Goal: Task Accomplishment & Management: Manage account settings

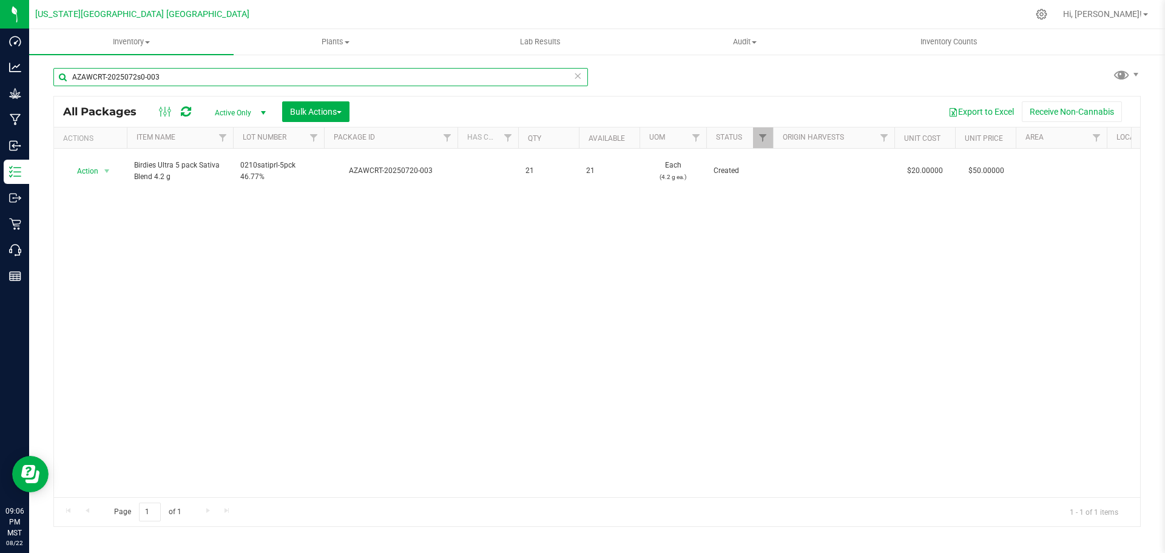
click at [136, 77] on input "AZAWCRT-2025072s0-003" at bounding box center [320, 77] width 534 height 18
type input "summus"
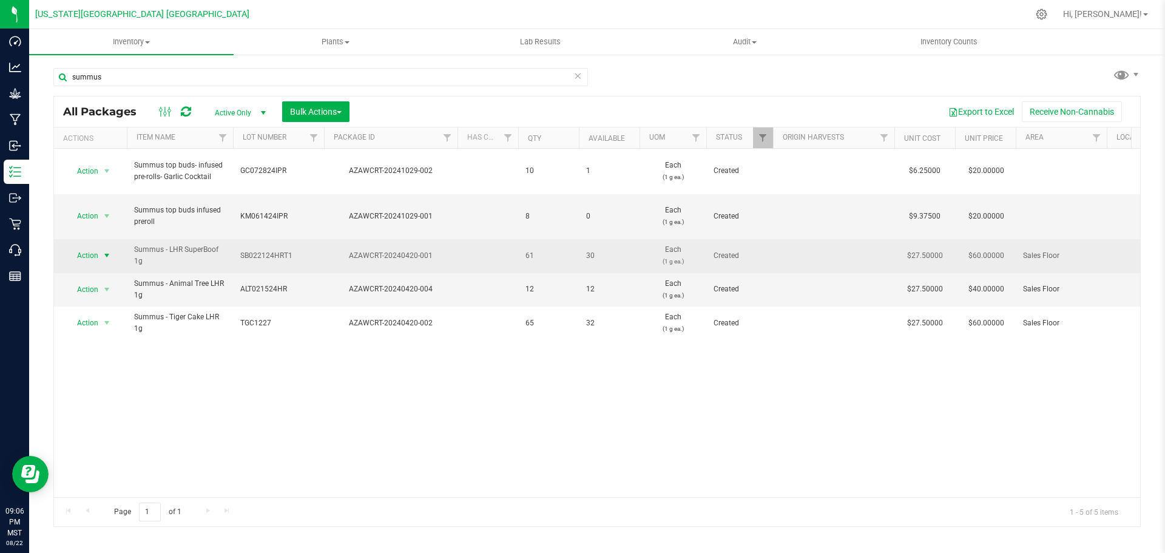
click at [96, 247] on span "Action" at bounding box center [82, 255] width 33 height 17
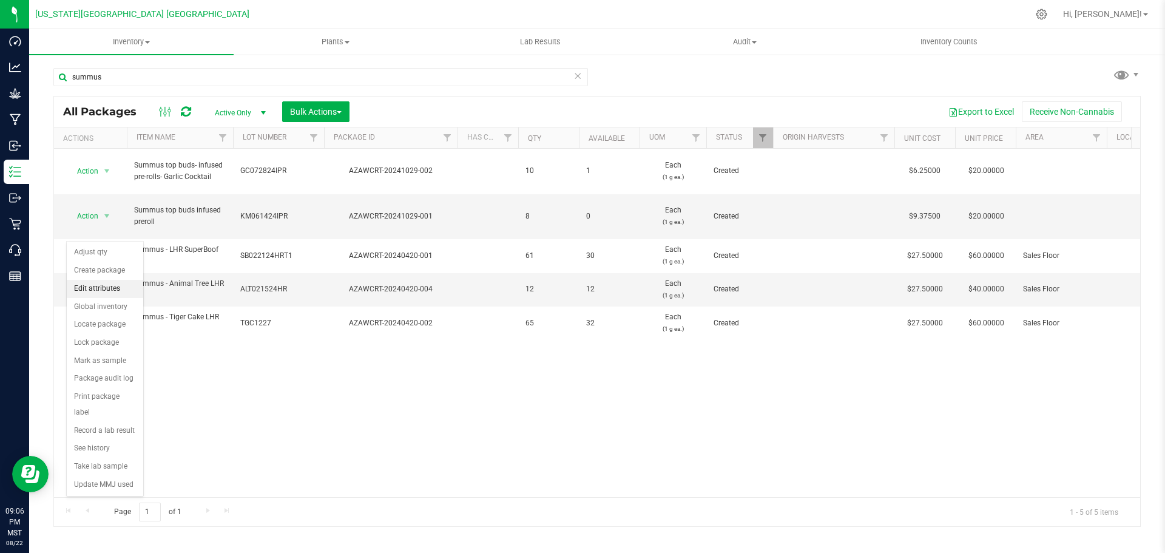
click at [112, 291] on li "Edit attributes" at bounding box center [105, 289] width 76 height 18
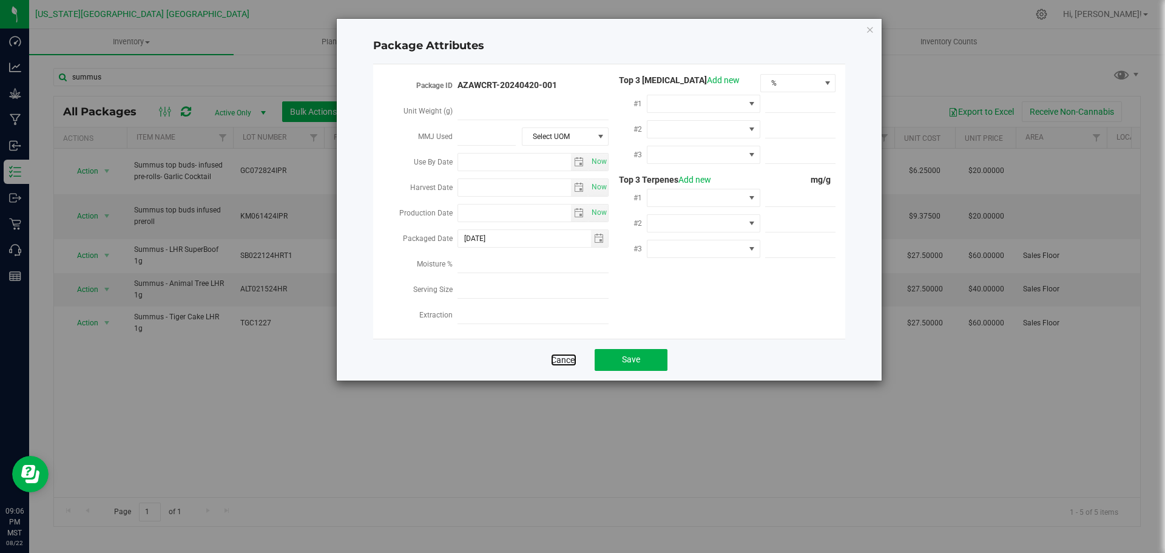
click at [551, 354] on link "Cancel" at bounding box center [563, 360] width 25 height 12
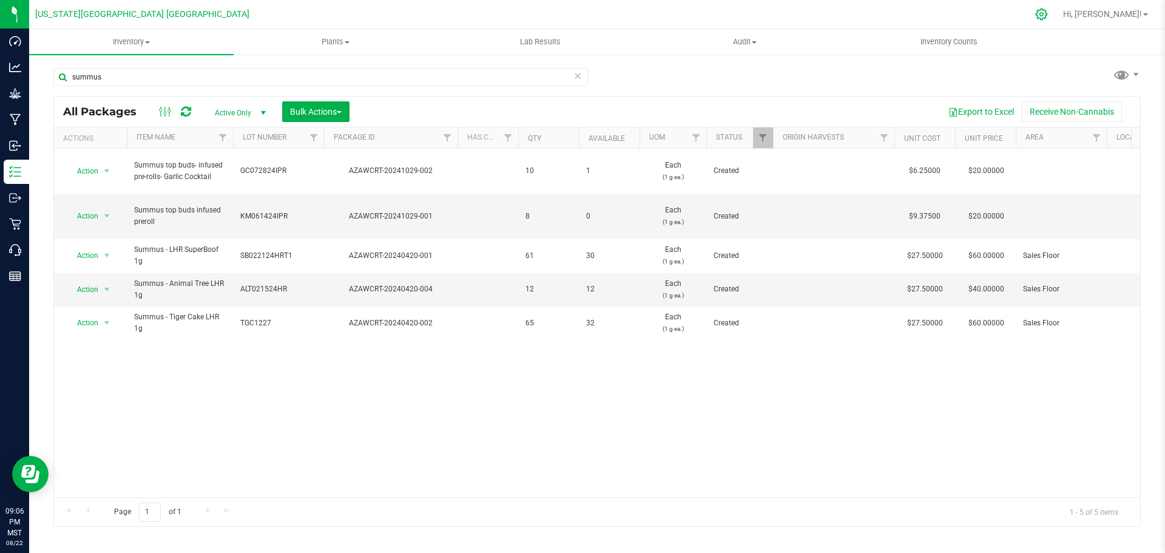
click at [1050, 10] on div at bounding box center [1041, 14] width 17 height 13
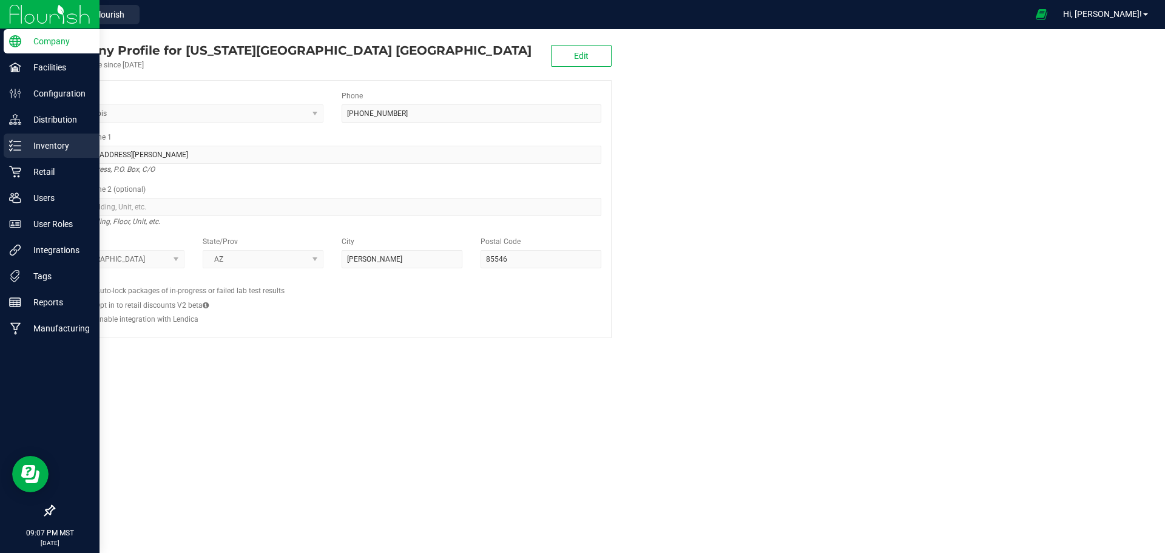
click at [59, 146] on p "Inventory" at bounding box center [57, 145] width 73 height 15
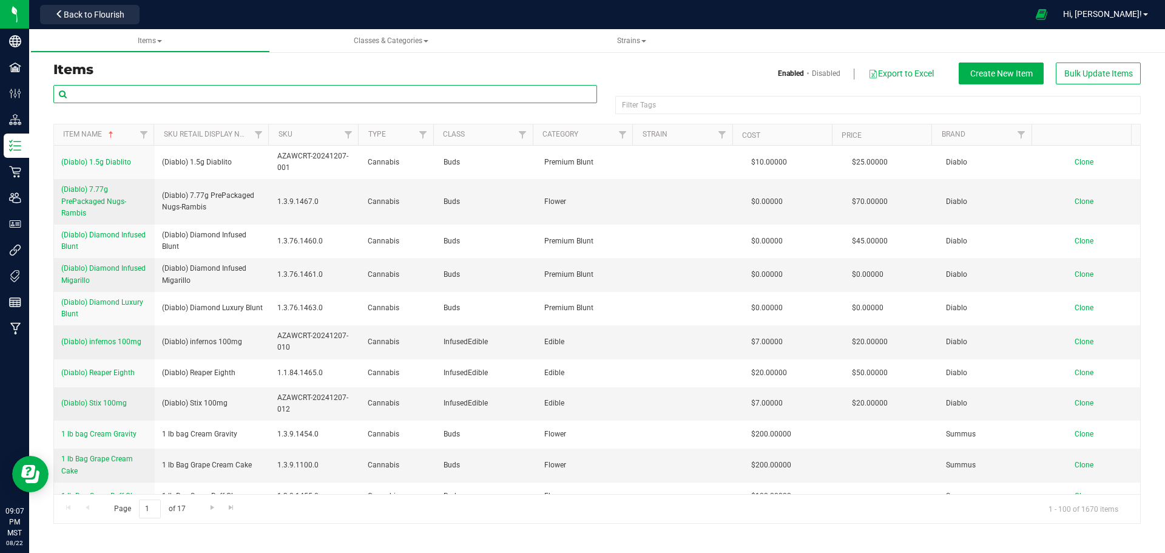
click at [207, 93] on input "text" at bounding box center [325, 94] width 544 height 18
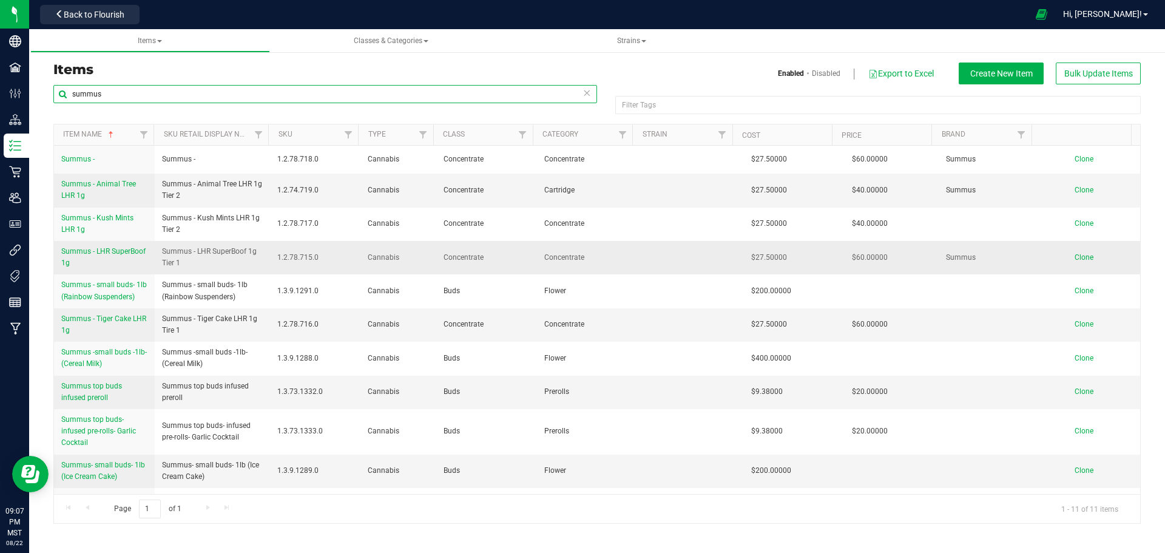
type input "summus"
click at [92, 251] on span "Summus - LHR SuperBoof 1g" at bounding box center [103, 257] width 84 height 20
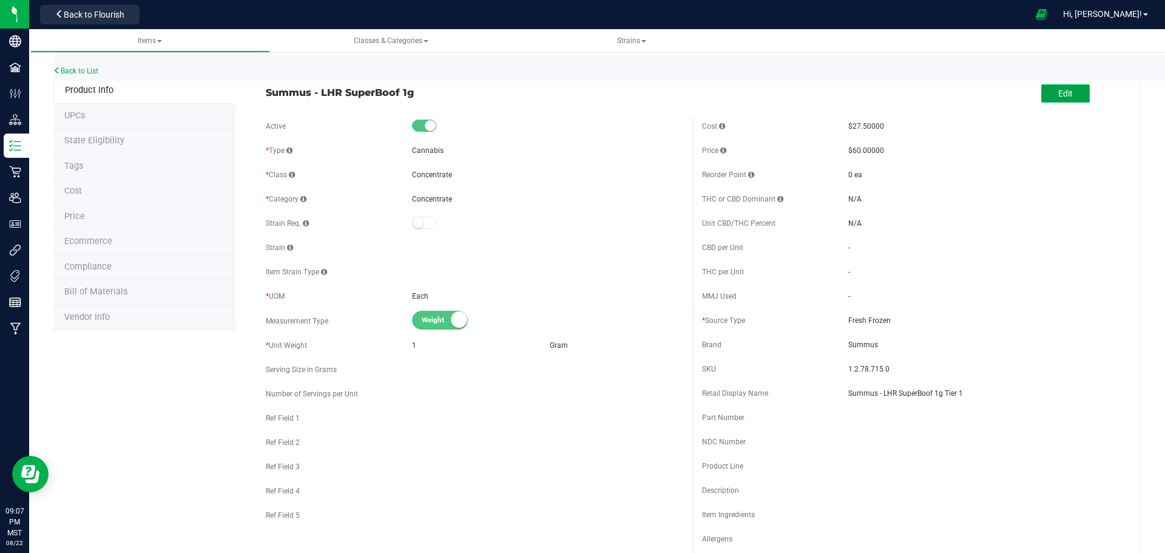
click at [1069, 90] on button "Edit" at bounding box center [1065, 93] width 49 height 18
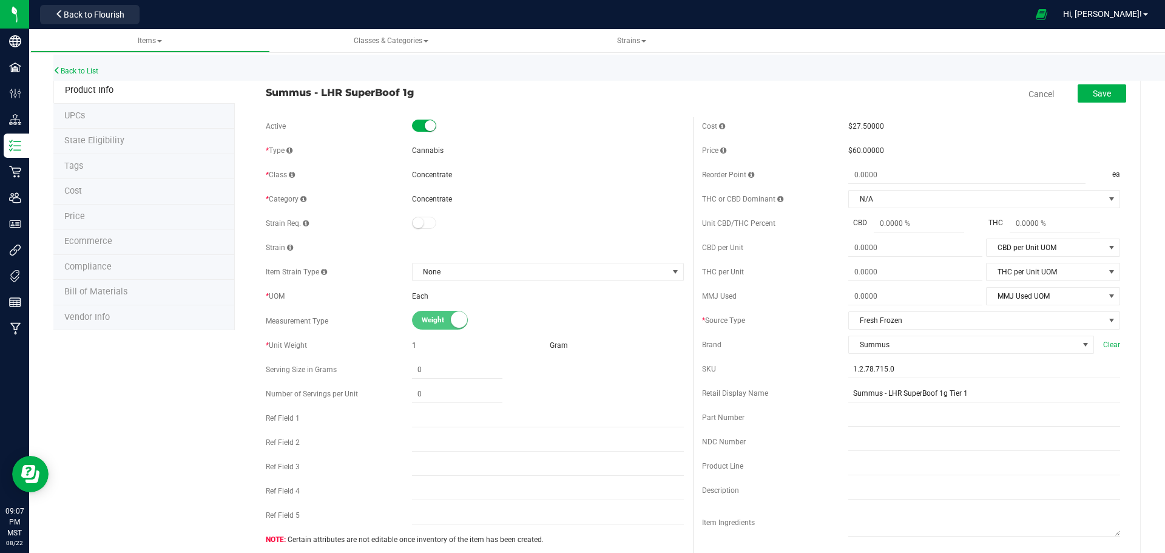
click at [848, 150] on span "$60.00000" at bounding box center [866, 150] width 36 height 8
click at [862, 138] on div "Cost $27.50000 Price $60.00000 Reorder Point ea THC or CBD Dominant" at bounding box center [911, 351] width 436 height 468
click at [854, 146] on span "$60.00000" at bounding box center [866, 150] width 36 height 8
click at [126, 211] on li "Price" at bounding box center [143, 216] width 181 height 25
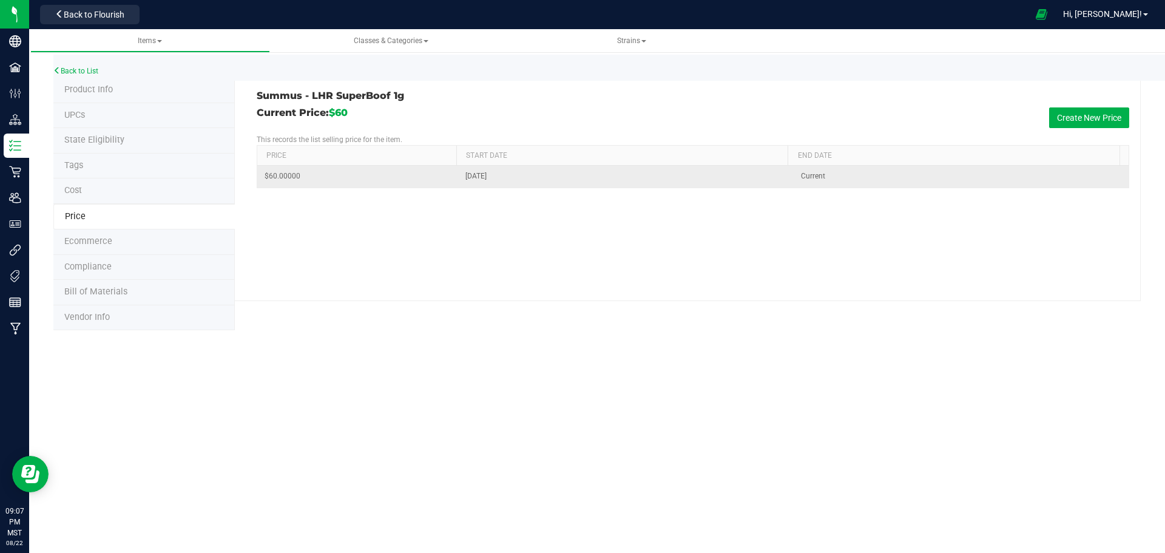
click at [297, 176] on span "$60.00000" at bounding box center [283, 176] width 36 height 12
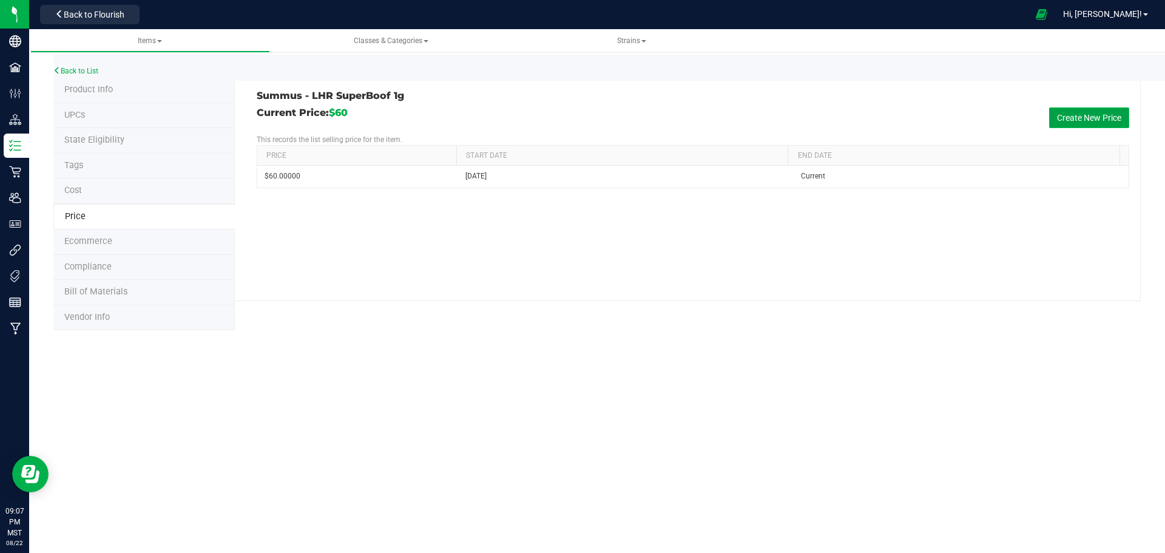
click at [1077, 114] on button "Create New Price" at bounding box center [1089, 117] width 80 height 21
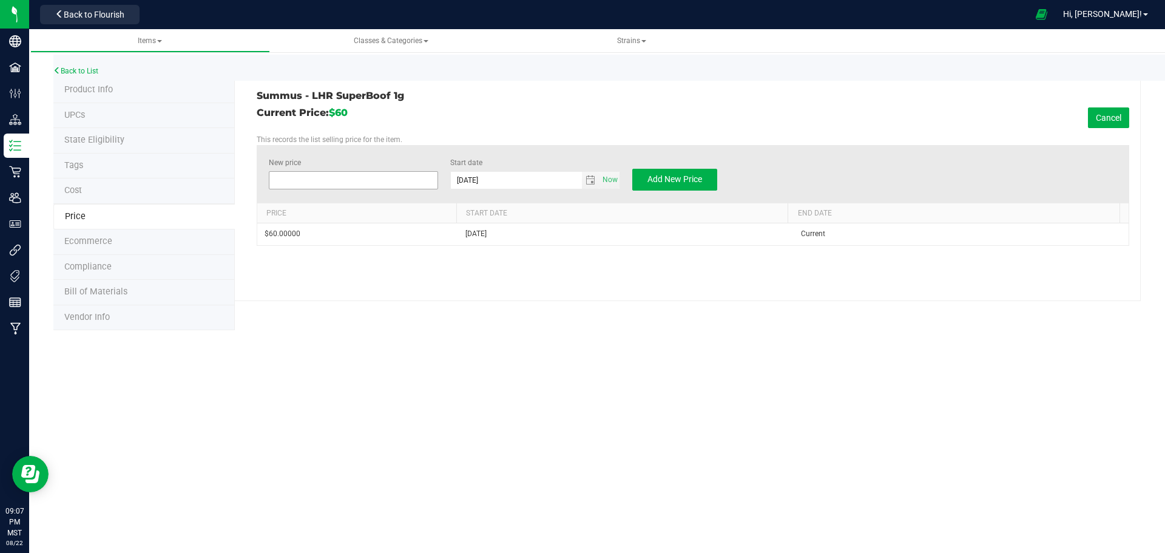
click at [309, 180] on span at bounding box center [354, 180] width 170 height 18
type input "40"
click at [694, 183] on span "Add New Price" at bounding box center [674, 179] width 55 height 10
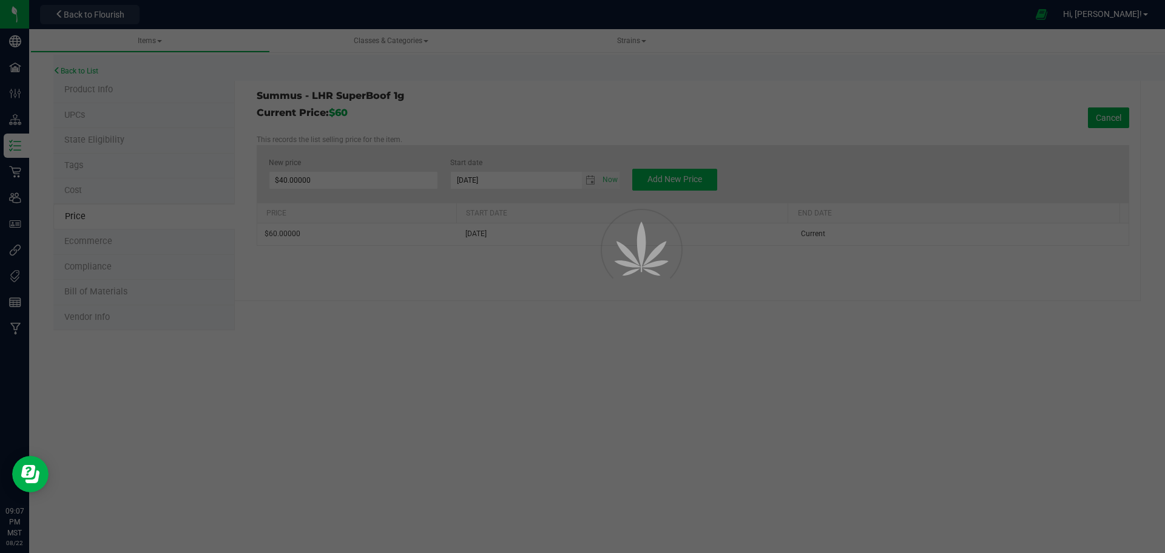
type input "$0.00000"
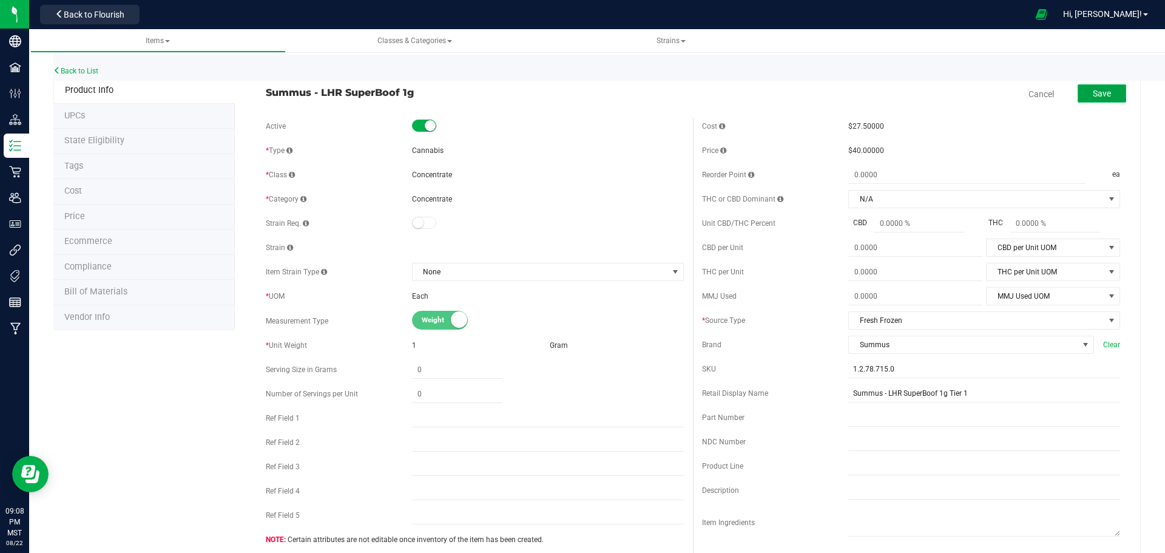
click at [1098, 90] on span "Save" at bounding box center [1102, 94] width 18 height 10
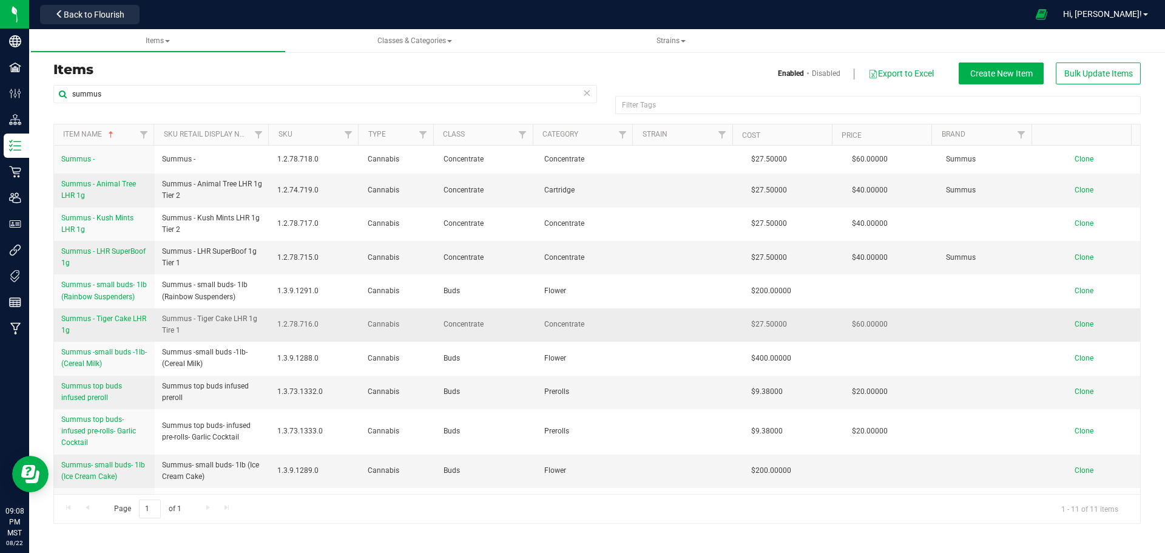
click at [97, 320] on span "Summus - Tiger Cake LHR 1g" at bounding box center [103, 324] width 85 height 20
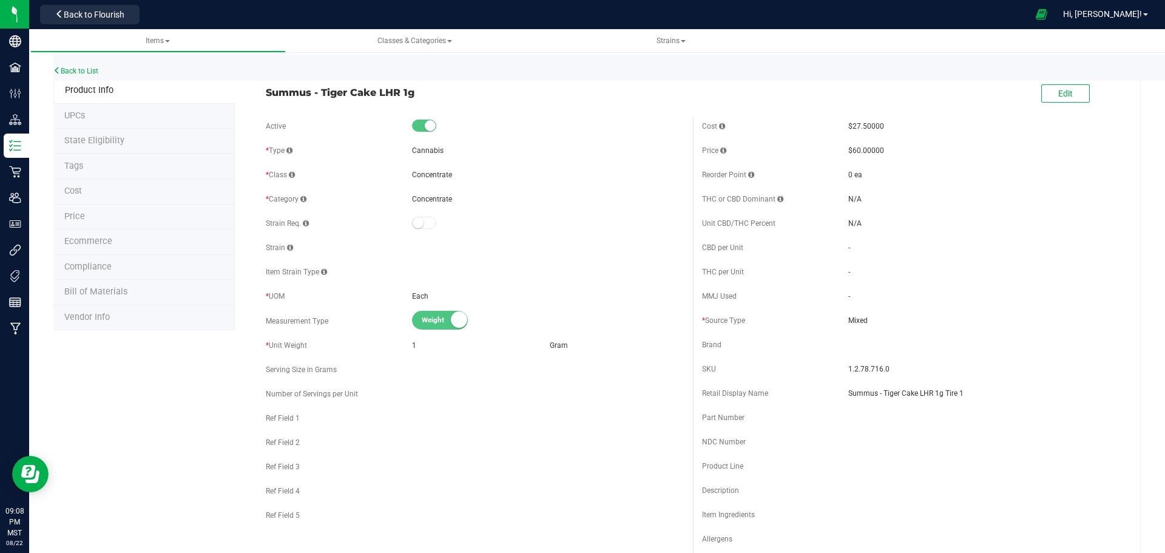
click at [135, 217] on li "Price" at bounding box center [143, 216] width 181 height 25
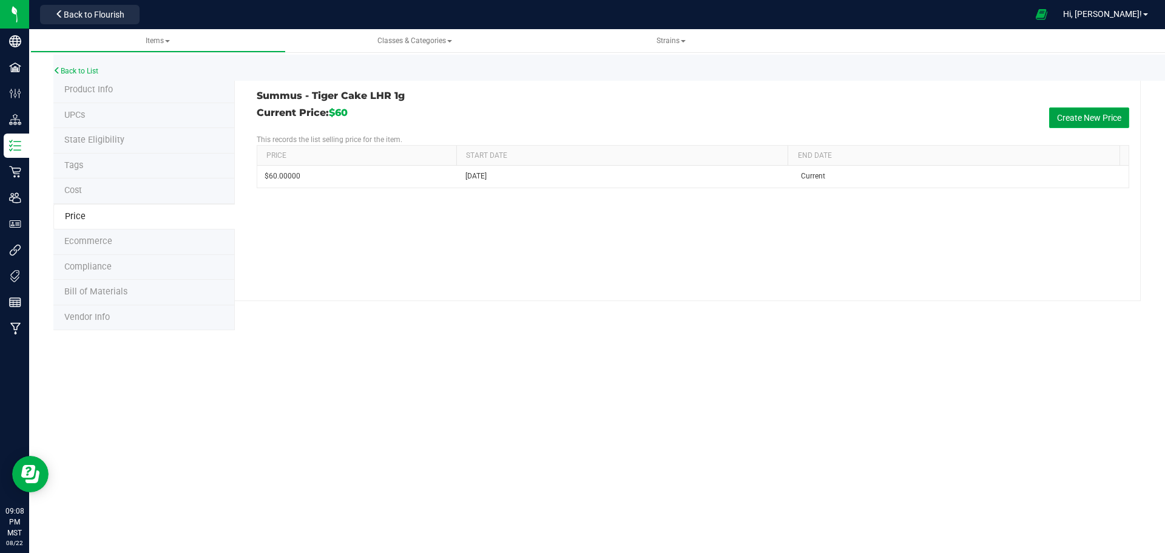
click at [1104, 120] on button "Create New Price" at bounding box center [1089, 117] width 80 height 21
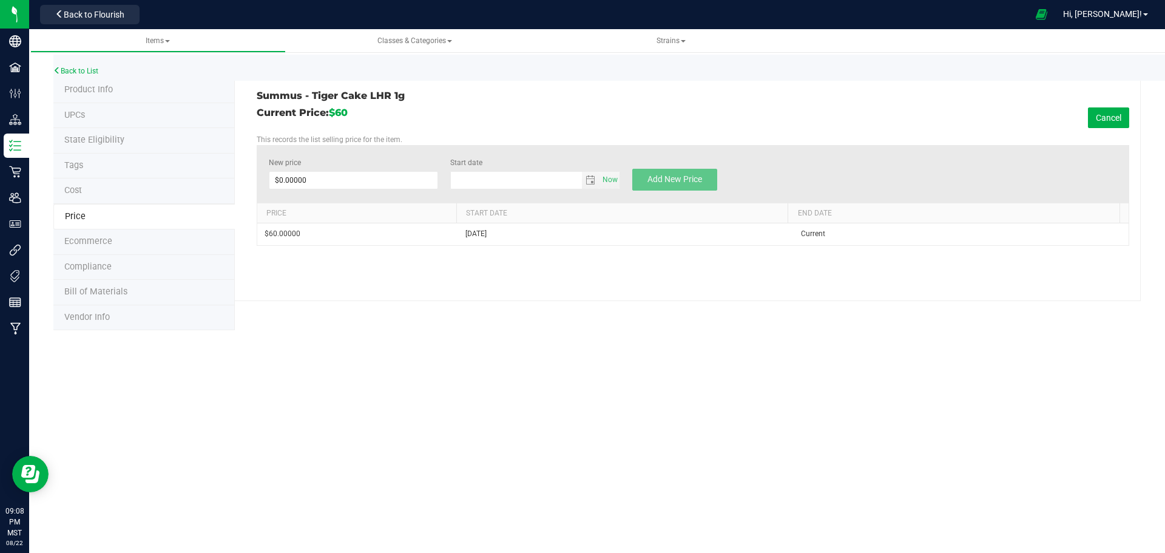
type input "[DATE]"
click at [365, 172] on span at bounding box center [354, 180] width 170 height 18
type input "40"
click at [661, 173] on button "Add New Price" at bounding box center [674, 180] width 85 height 22
type input "$0.00000"
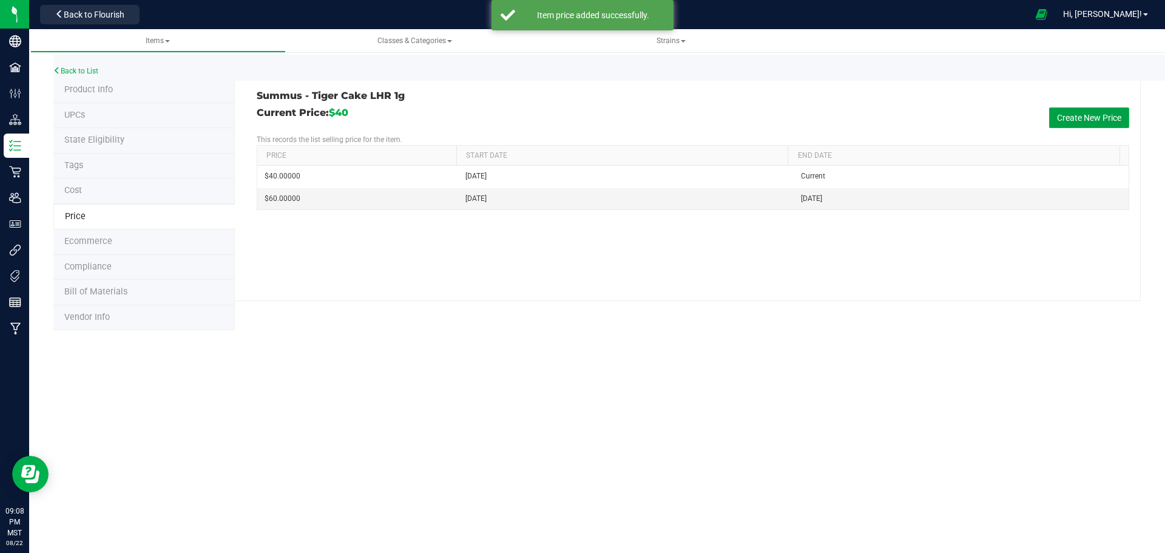
click at [1099, 115] on button "Create New Price" at bounding box center [1089, 117] width 80 height 21
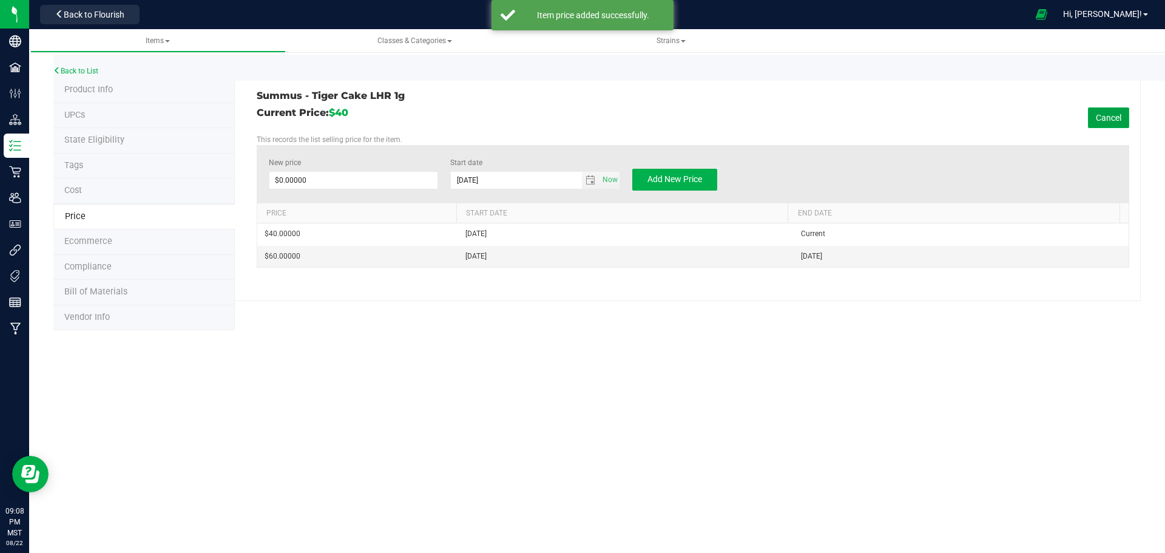
click at [1099, 115] on button "Cancel" at bounding box center [1108, 117] width 41 height 21
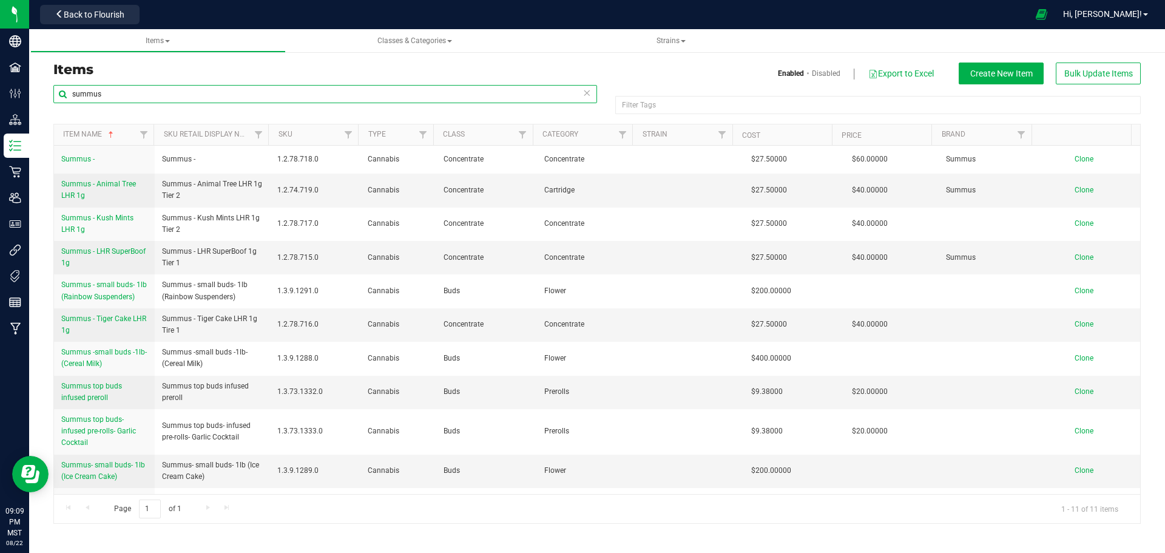
drag, startPoint x: 104, startPoint y: 95, endPoint x: 61, endPoint y: 96, distance: 43.7
click at [61, 96] on input "summus" at bounding box center [325, 94] width 544 height 18
type input "io"
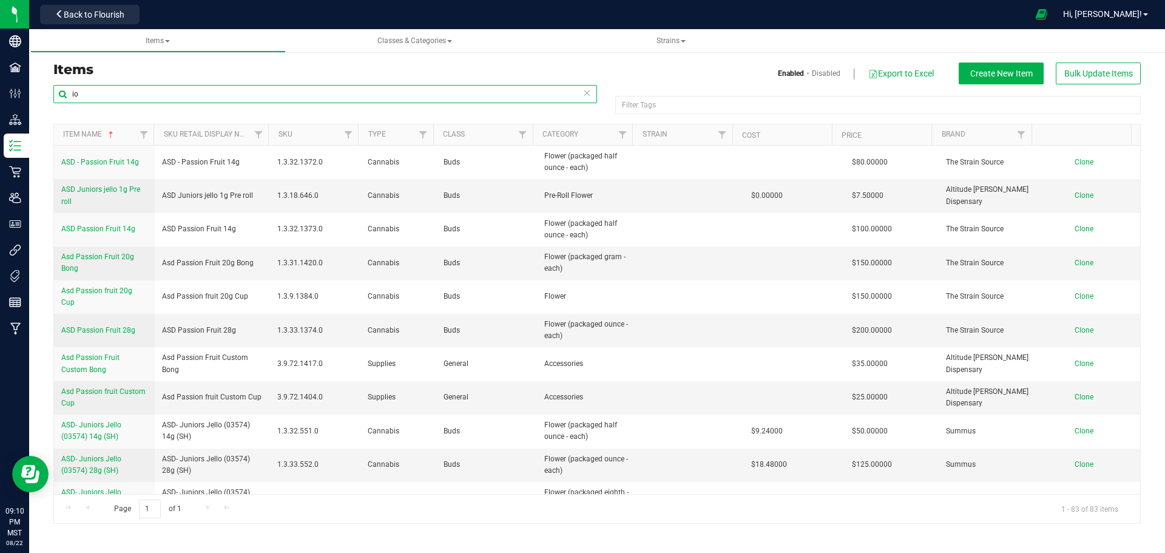
click at [247, 87] on input "io" at bounding box center [325, 94] width 544 height 18
click at [217, 92] on input "io" at bounding box center [325, 94] width 544 height 18
type input "io"
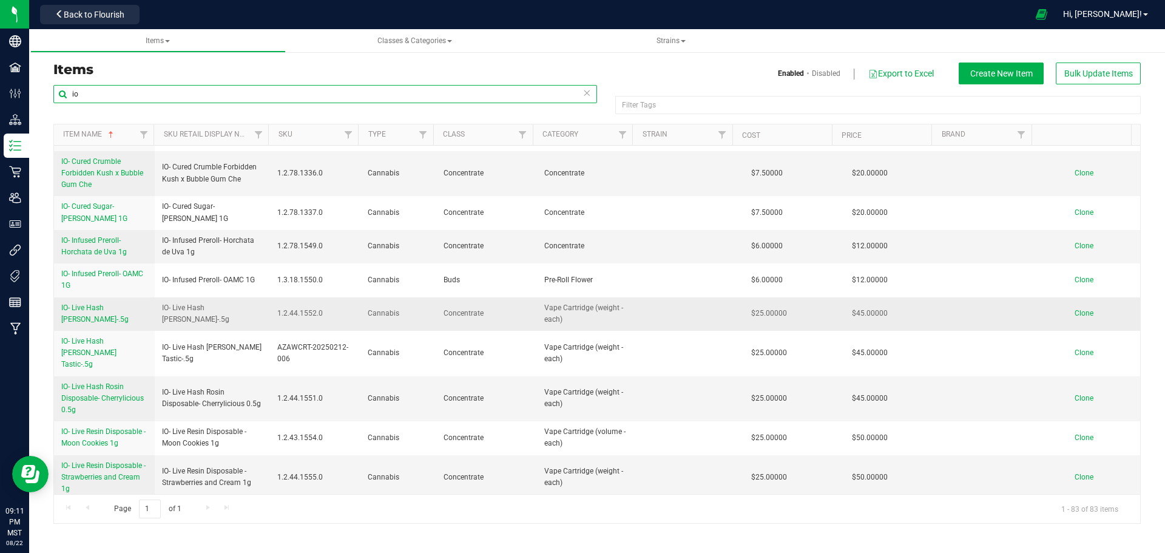
scroll to position [1153, 0]
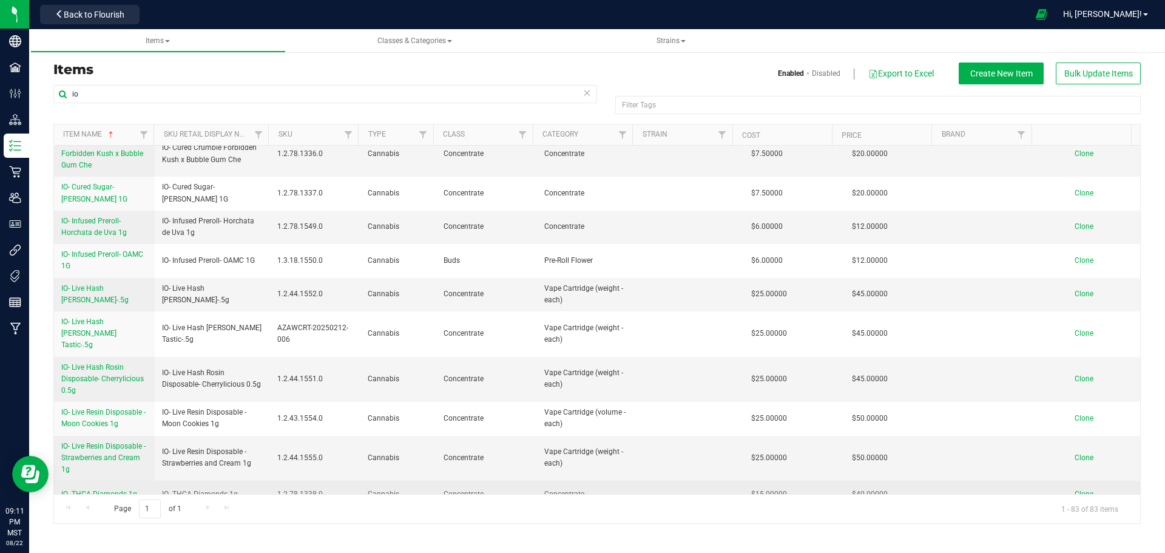
click at [122, 490] on span "IO- THCA Diamonds 1g" at bounding box center [99, 494] width 76 height 8
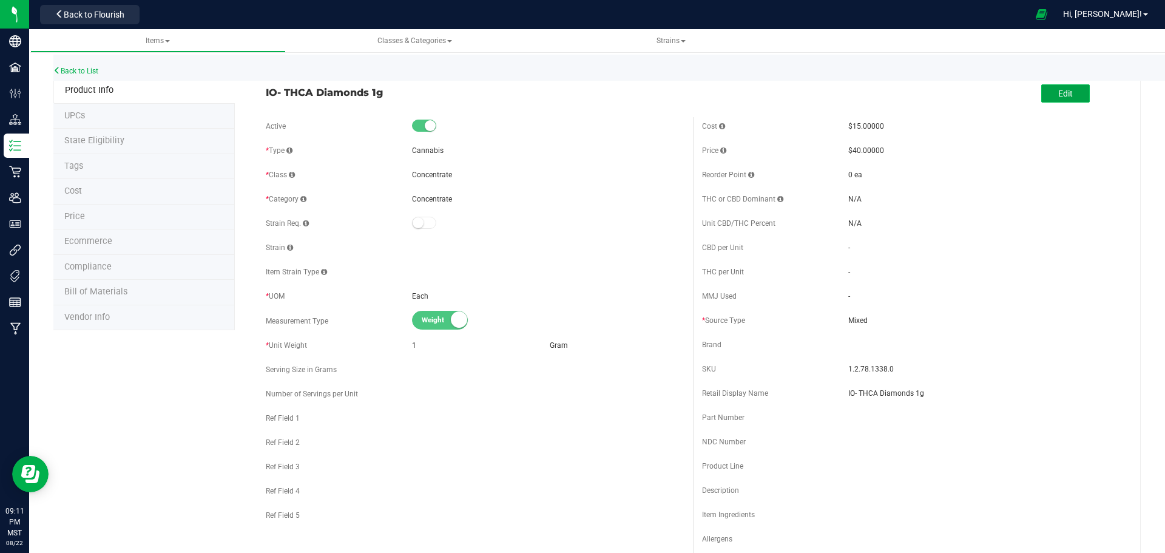
click at [1073, 95] on button "Edit" at bounding box center [1065, 93] width 49 height 18
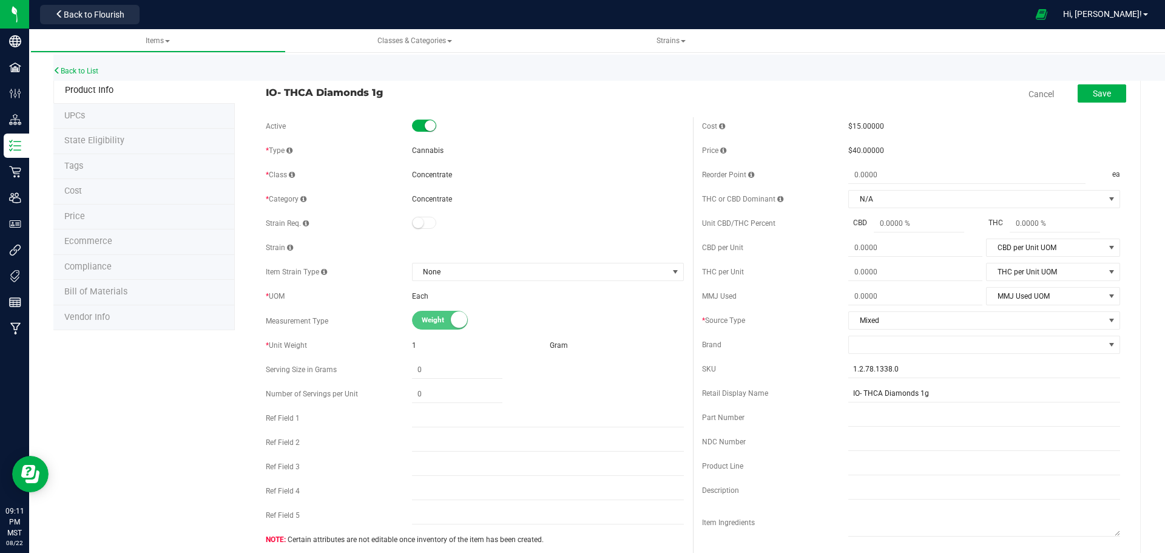
click at [175, 214] on li "Price" at bounding box center [143, 216] width 181 height 25
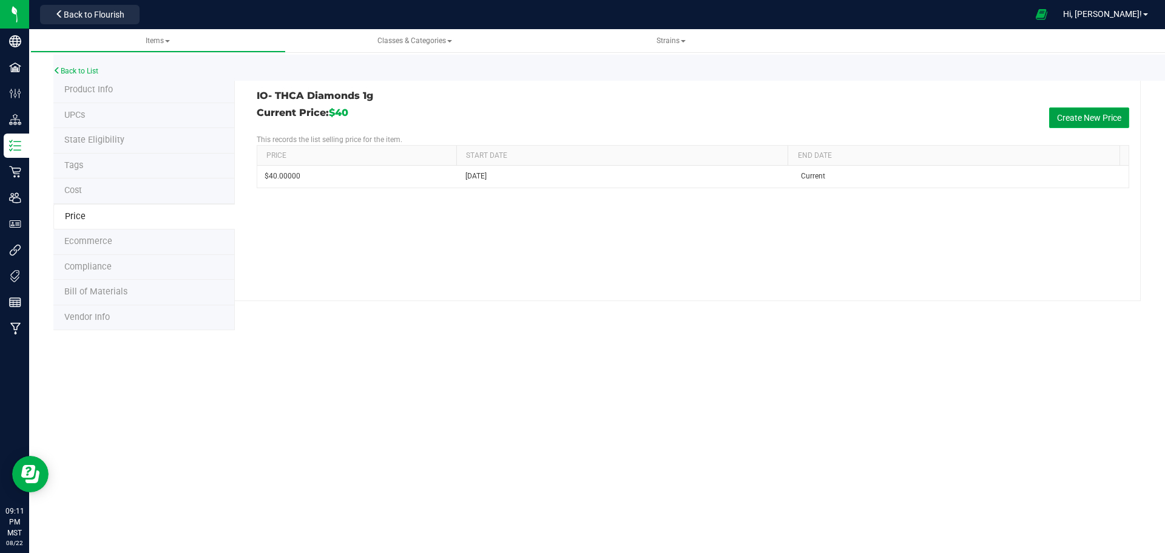
click at [1081, 122] on button "Create New Price" at bounding box center [1089, 117] width 80 height 21
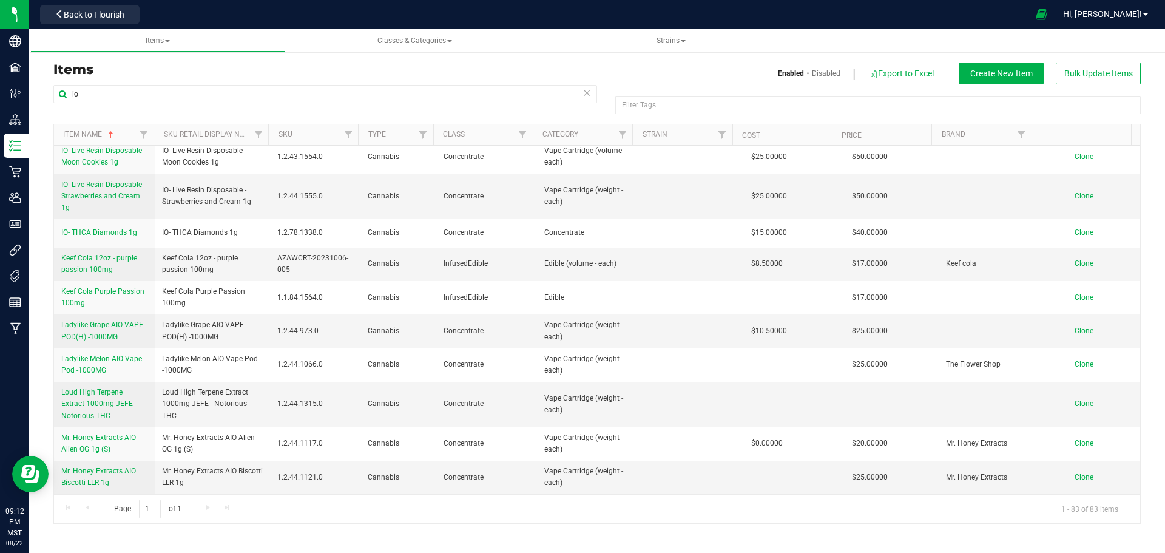
scroll to position [1353, 0]
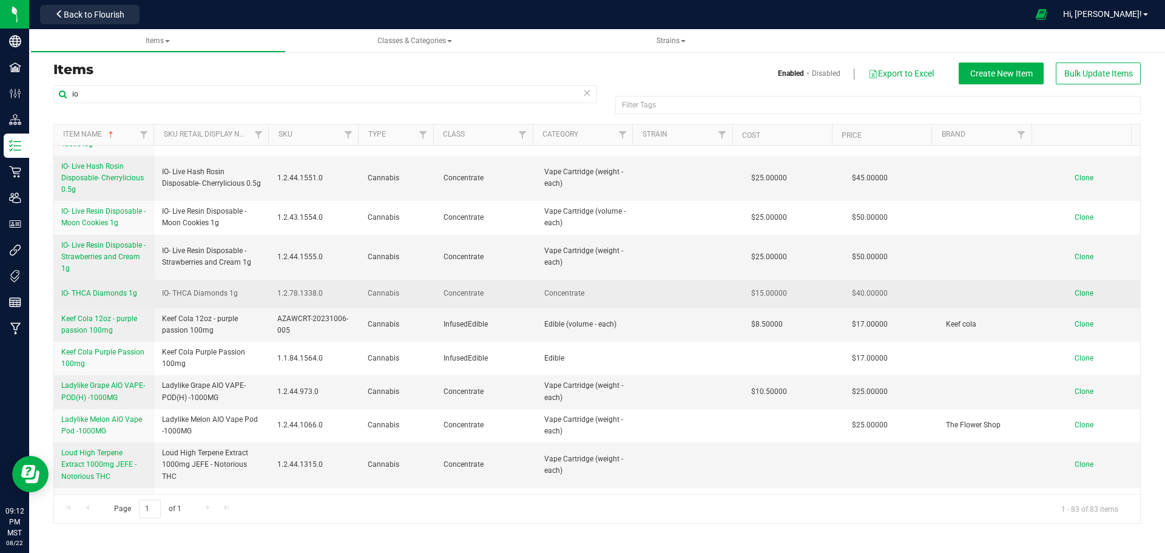
click at [123, 289] on span "IO- THCA Diamonds 1g" at bounding box center [99, 293] width 76 height 8
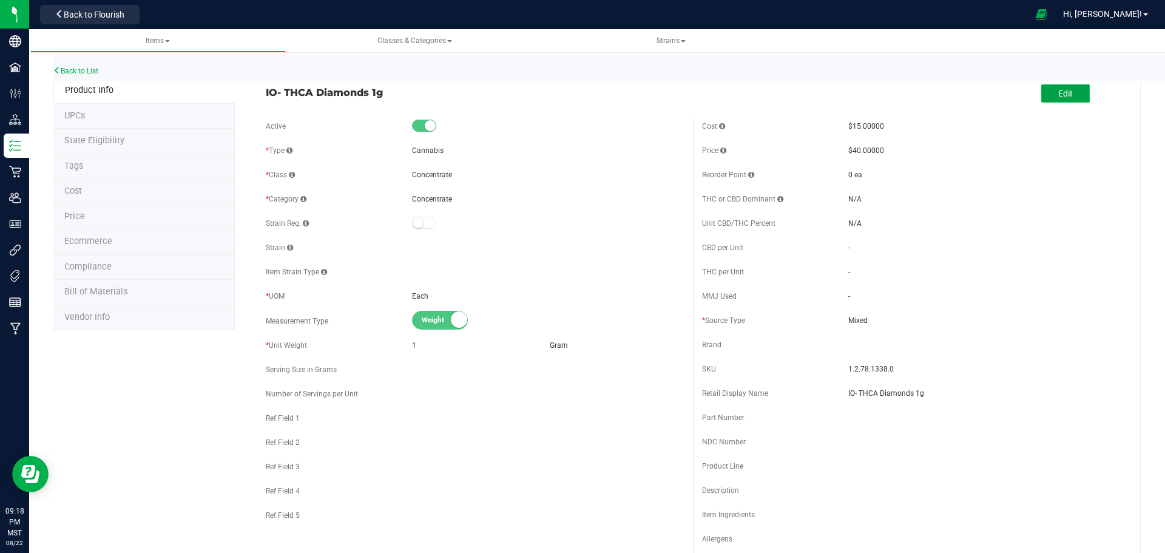
click at [1061, 96] on span "Edit" at bounding box center [1065, 94] width 15 height 10
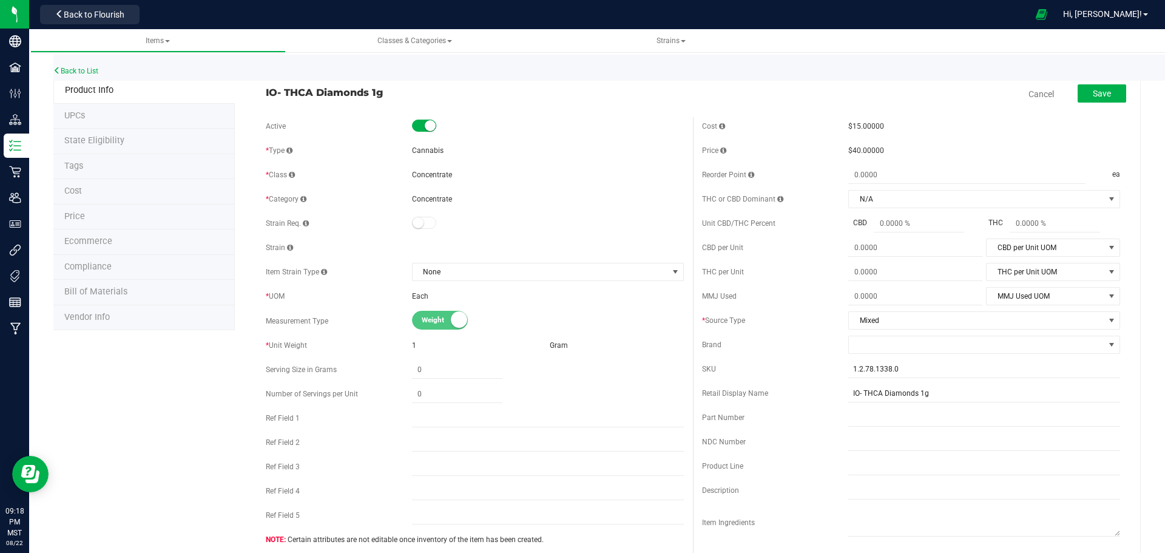
click at [195, 214] on li "Price" at bounding box center [143, 216] width 181 height 25
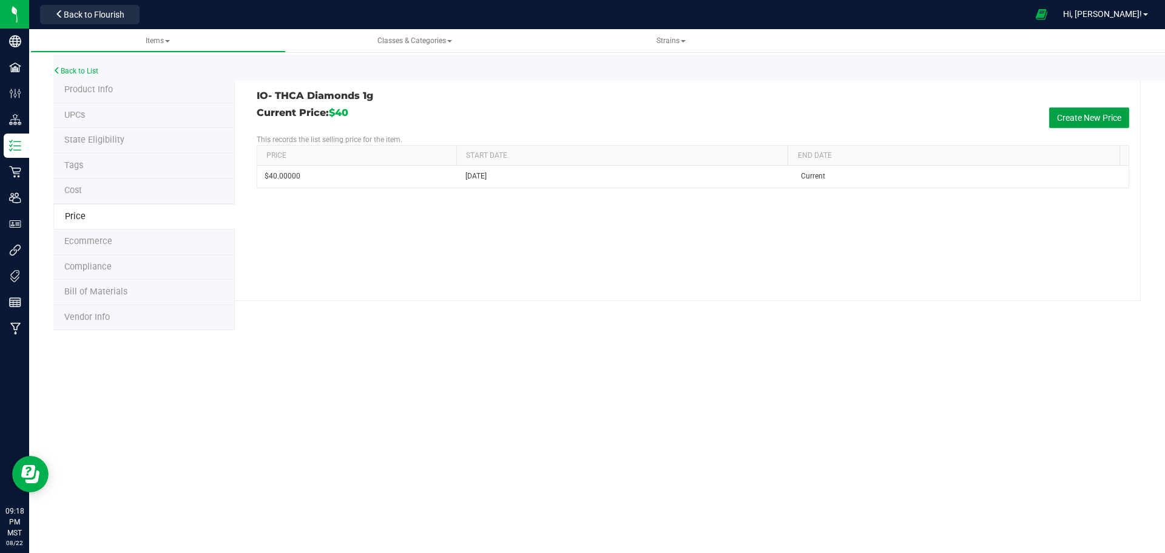
click at [1065, 110] on button "Create New Price" at bounding box center [1089, 117] width 80 height 21
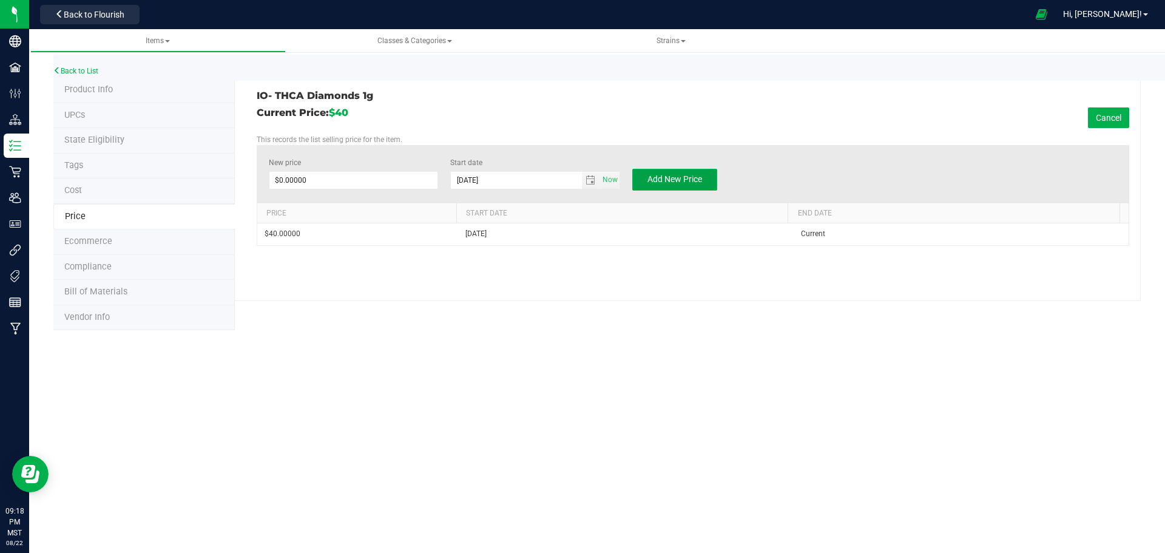
click at [701, 176] on span "Add New Price" at bounding box center [674, 179] width 55 height 10
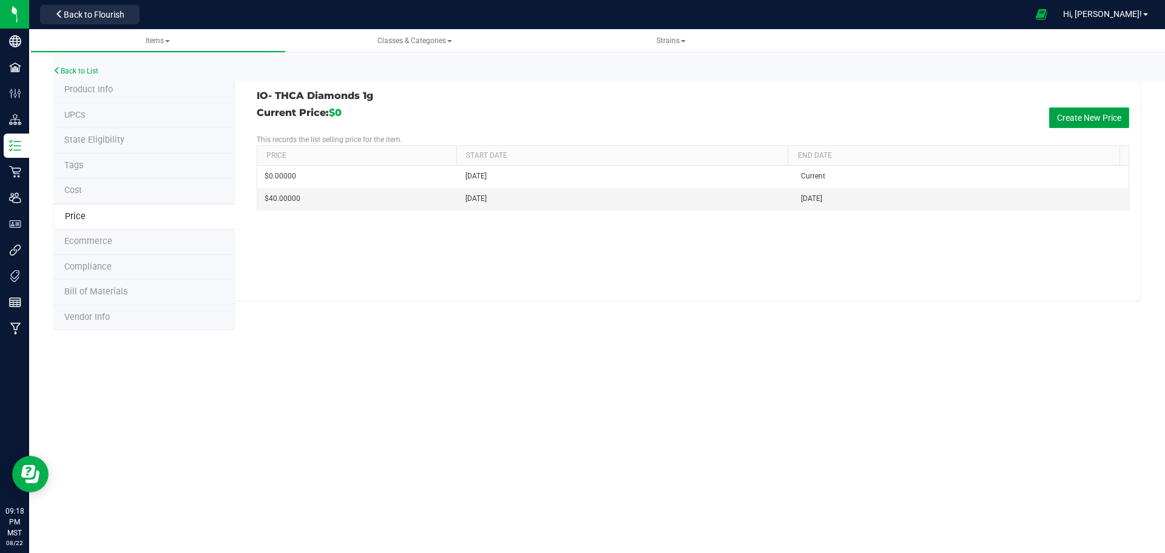
click at [1091, 112] on button "Create New Price" at bounding box center [1089, 117] width 80 height 21
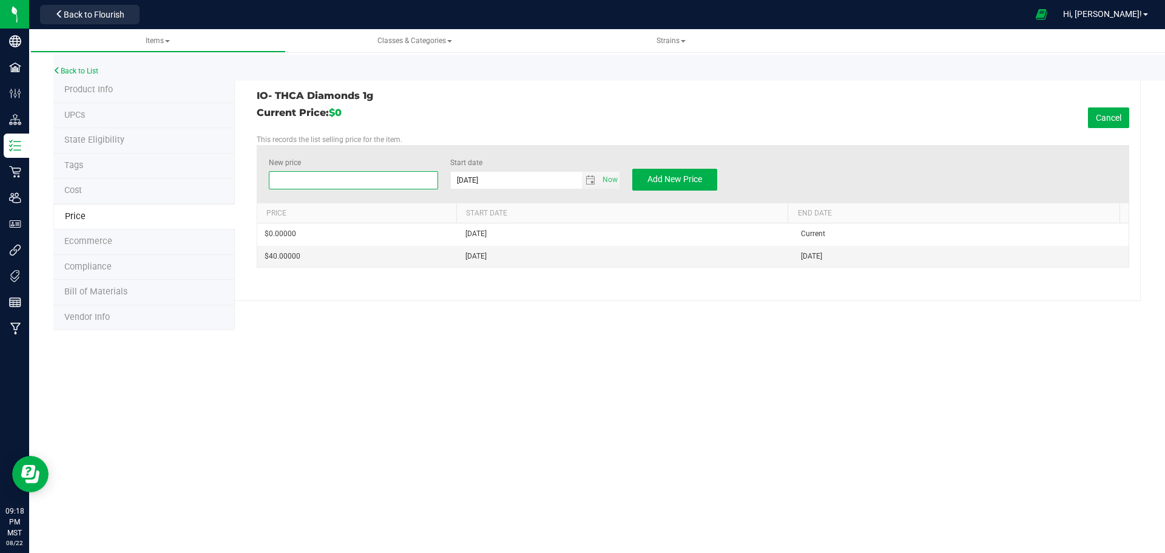
click at [393, 186] on span at bounding box center [354, 180] width 170 height 18
type input "30"
click at [676, 181] on span "Add New Price" at bounding box center [674, 179] width 55 height 10
type input "$0.00000"
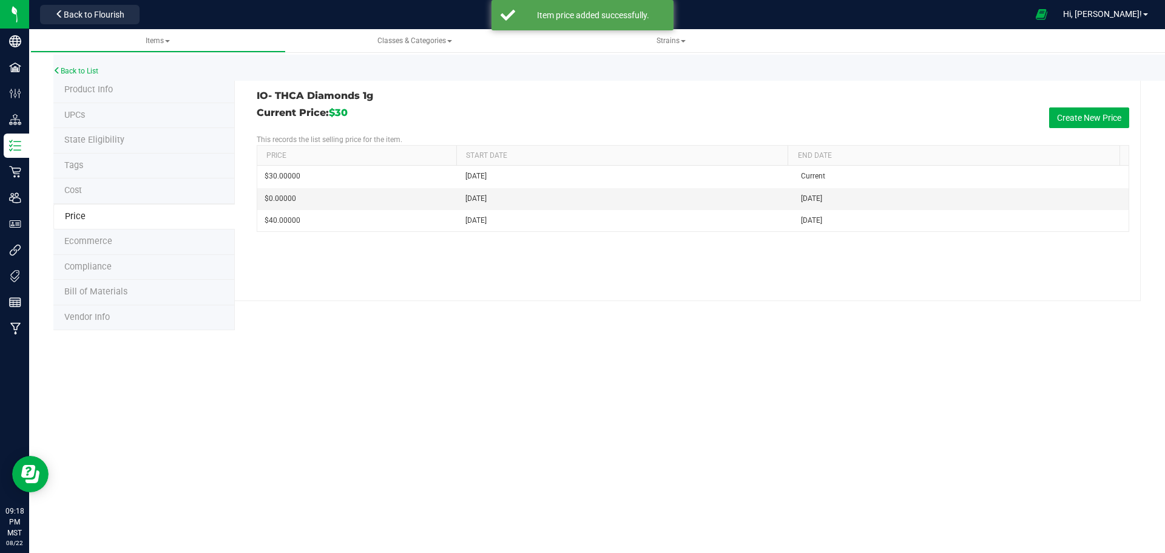
drag, startPoint x: 861, startPoint y: 189, endPoint x: 843, endPoint y: 108, distance: 82.7
click at [843, 108] on div "Current Price: $30 Create New Price" at bounding box center [693, 117] width 872 height 21
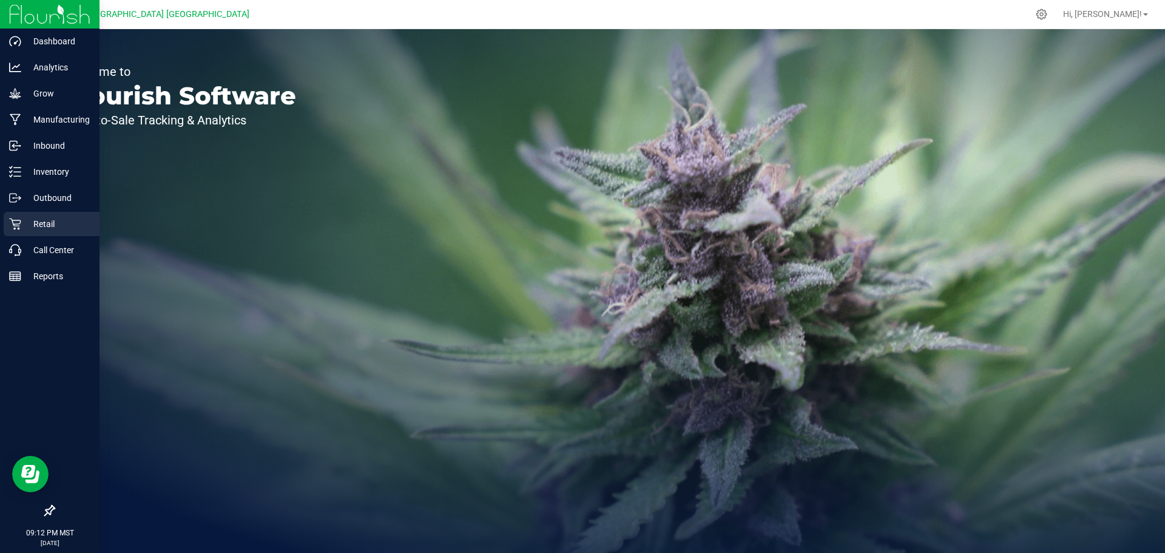
click at [49, 223] on p "Retail" at bounding box center [57, 224] width 73 height 15
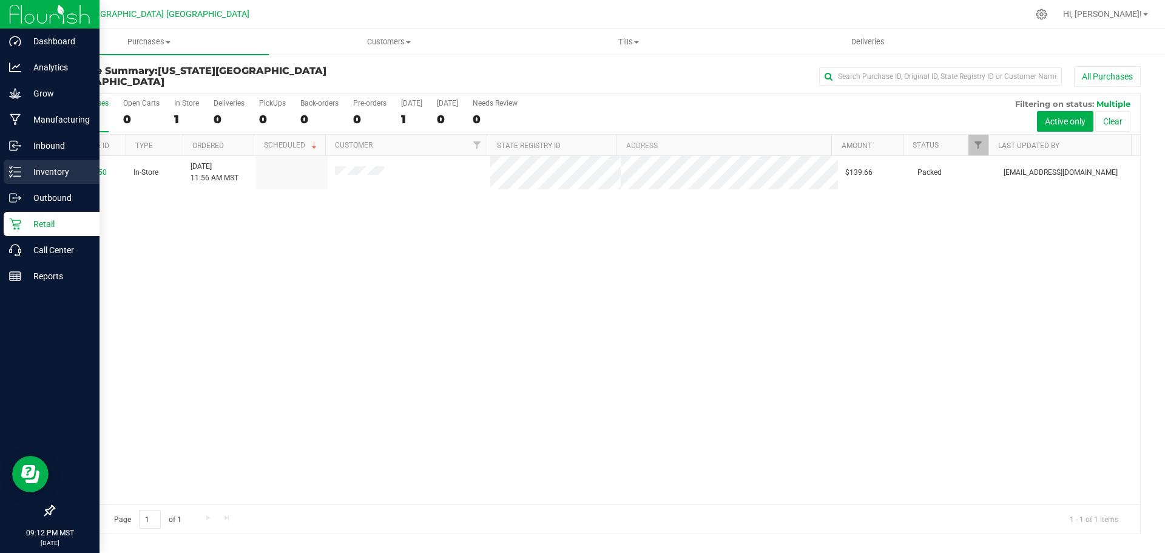
click at [50, 172] on p "Inventory" at bounding box center [57, 171] width 73 height 15
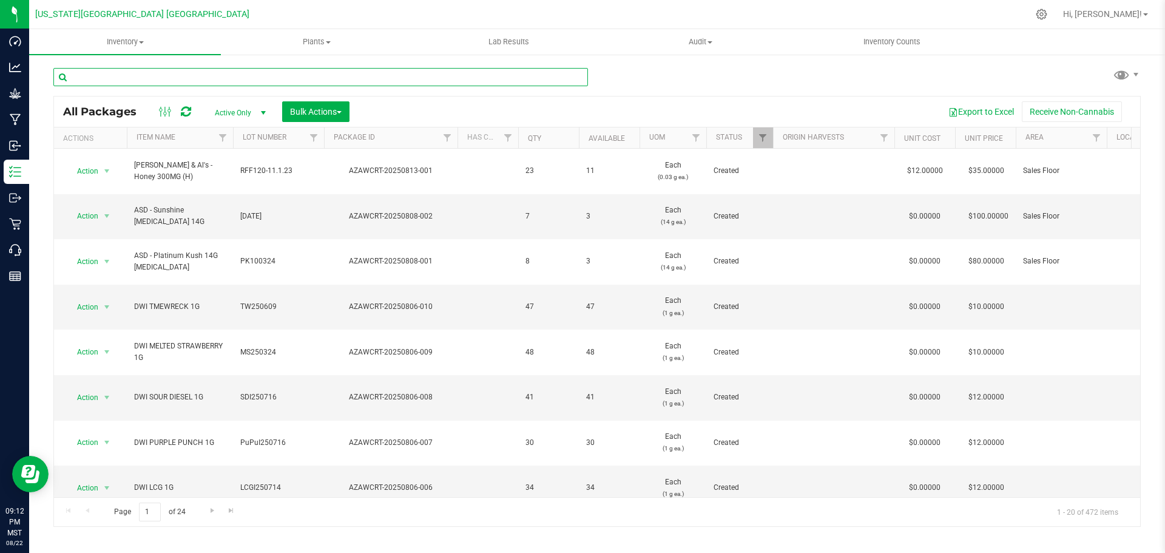
click at [363, 70] on input "text" at bounding box center [320, 77] width 534 height 18
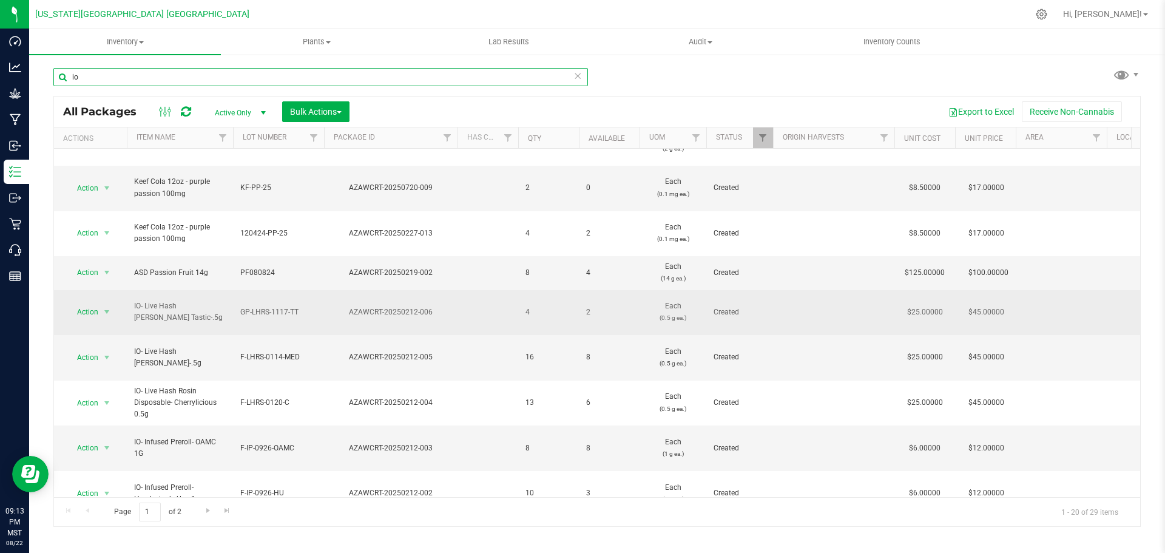
scroll to position [356, 0]
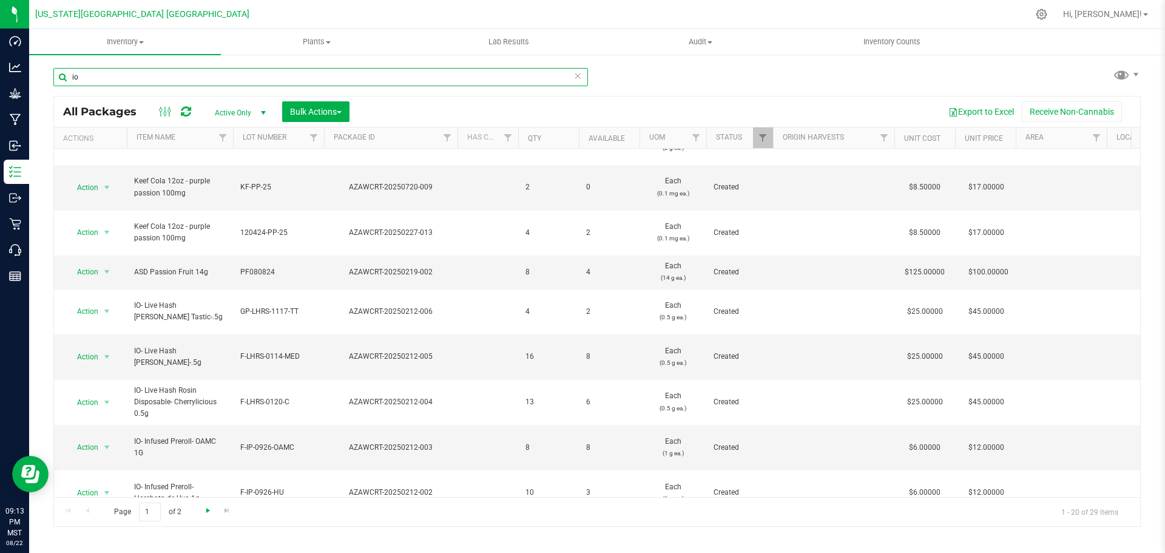
type input "io"
click at [206, 513] on span "Go to the next page" at bounding box center [208, 510] width 10 height 10
